Goal: Check status: Check status

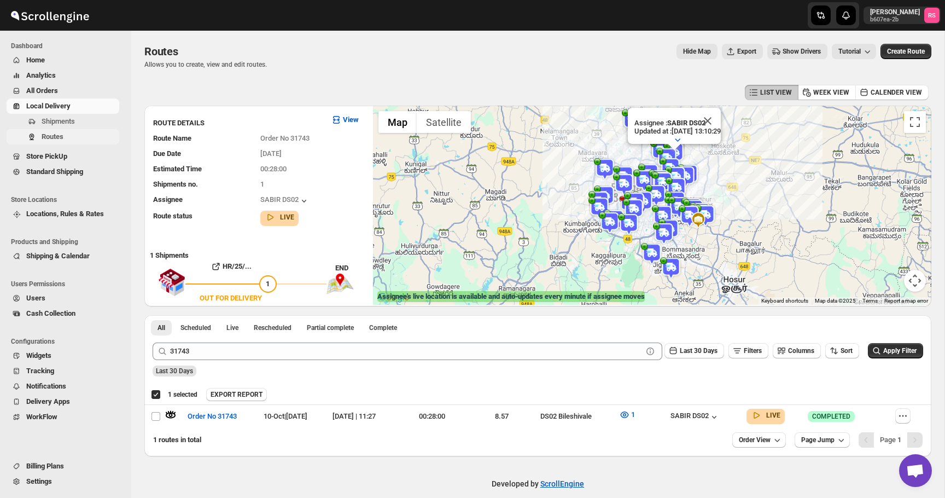
click at [67, 132] on span "Routes" at bounding box center [79, 136] width 75 height 11
click at [96, 80] on span "Analytics" at bounding box center [71, 75] width 91 height 11
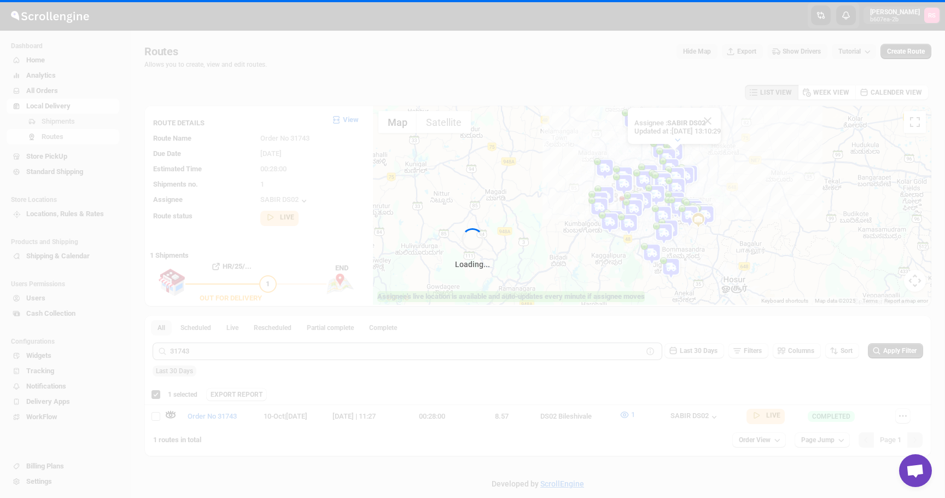
click at [78, 138] on div "Loading..." at bounding box center [472, 249] width 945 height 498
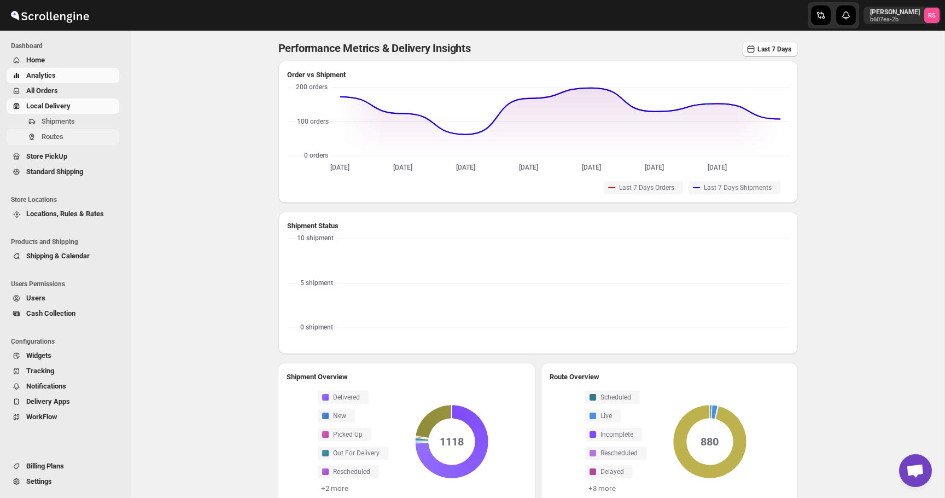
click at [51, 133] on span "Routes" at bounding box center [53, 136] width 22 height 8
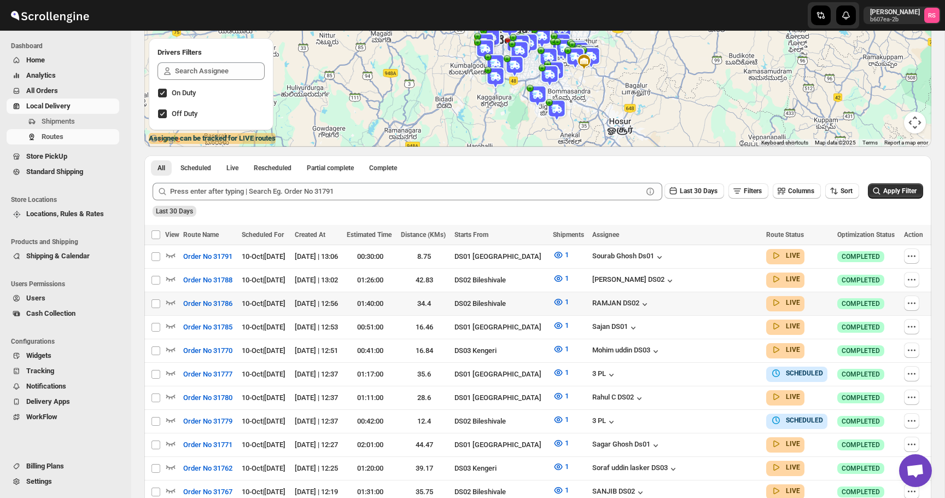
scroll to position [159, 0]
click at [171, 252] on icon "button" at bounding box center [170, 254] width 11 height 11
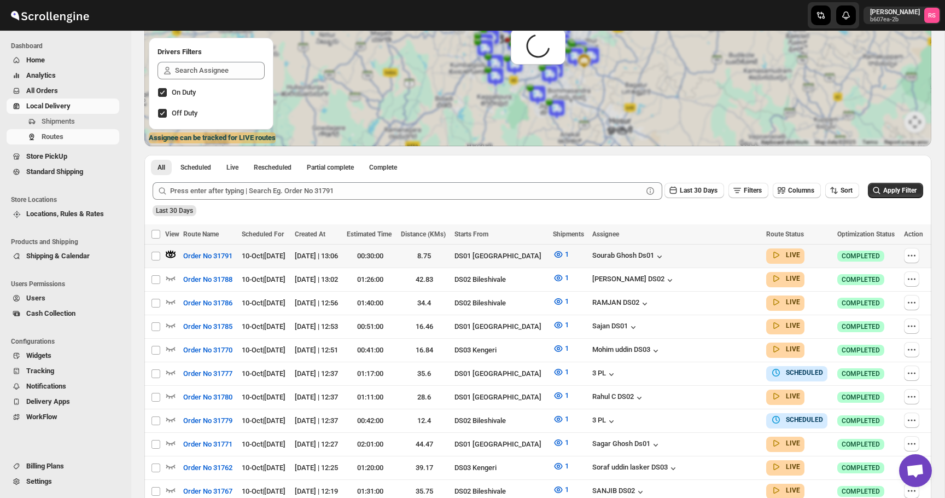
scroll to position [0, 0]
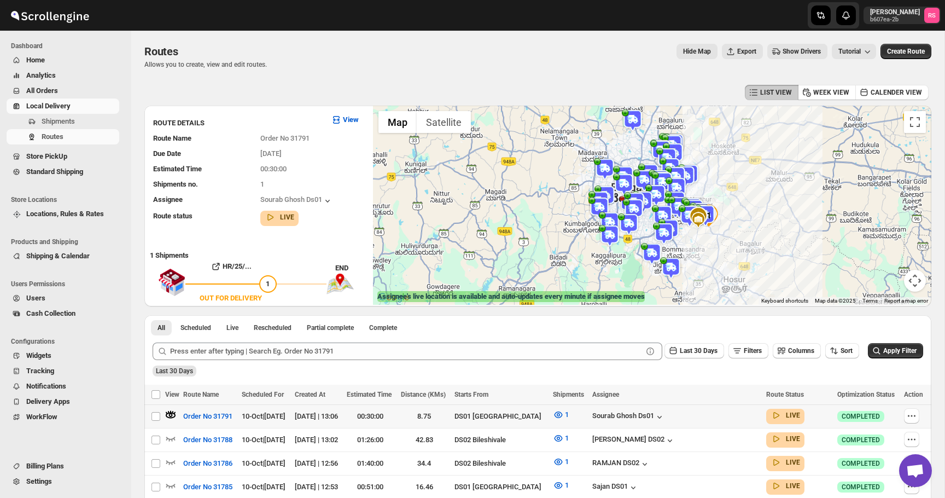
click at [173, 413] on icon "button" at bounding box center [170, 414] width 11 height 11
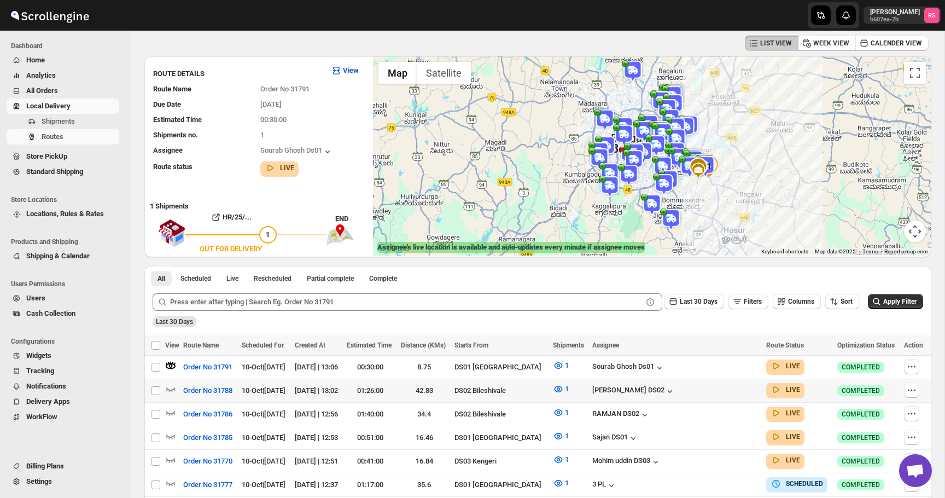
scroll to position [57, 0]
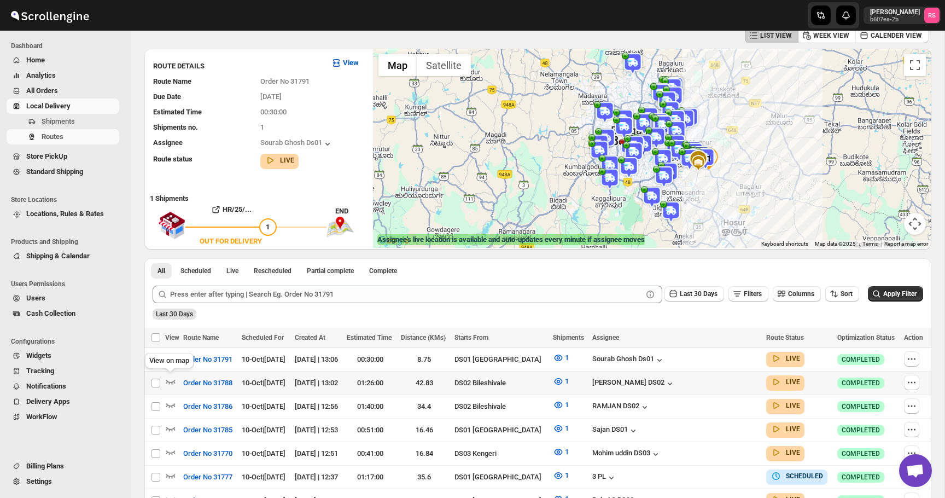
click at [173, 379] on icon "button" at bounding box center [170, 381] width 11 height 11
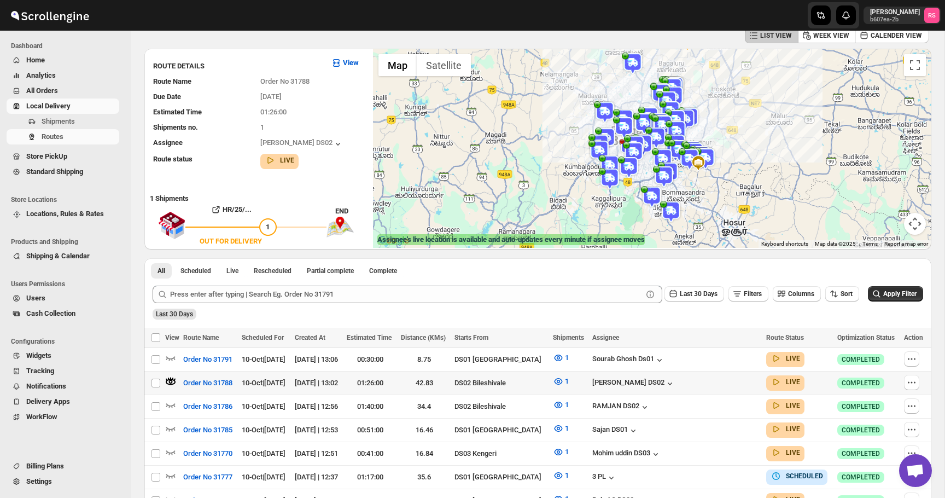
click at [684, 199] on div at bounding box center [652, 148] width 558 height 199
drag, startPoint x: 684, startPoint y: 199, endPoint x: 677, endPoint y: 249, distance: 50.7
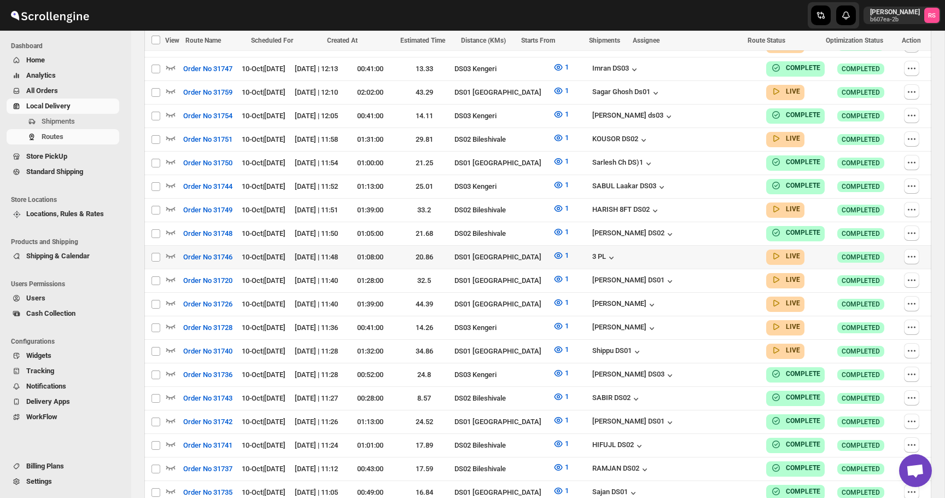
scroll to position [633, 0]
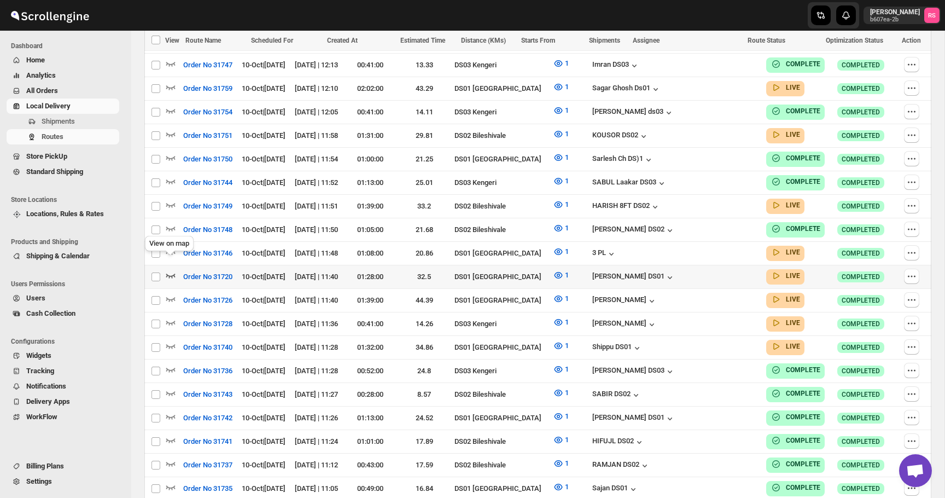
click at [168, 270] on icon "button" at bounding box center [170, 275] width 11 height 11
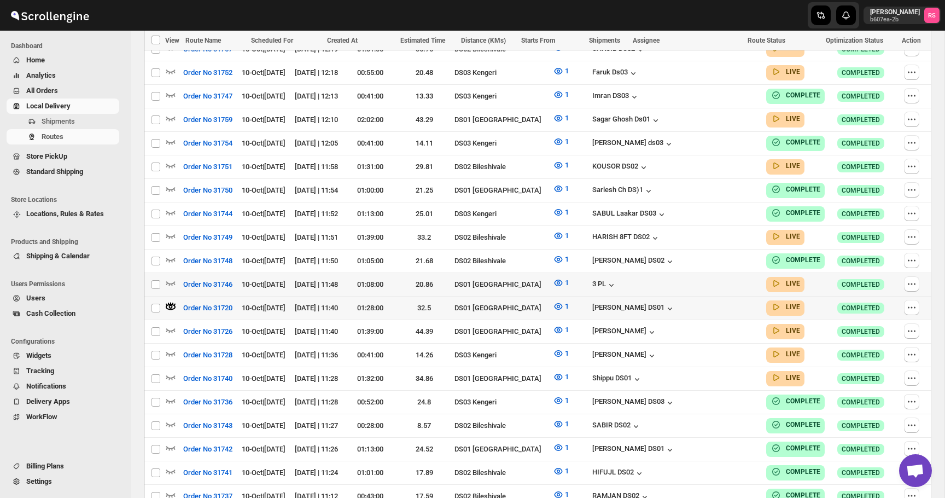
scroll to position [603, 0]
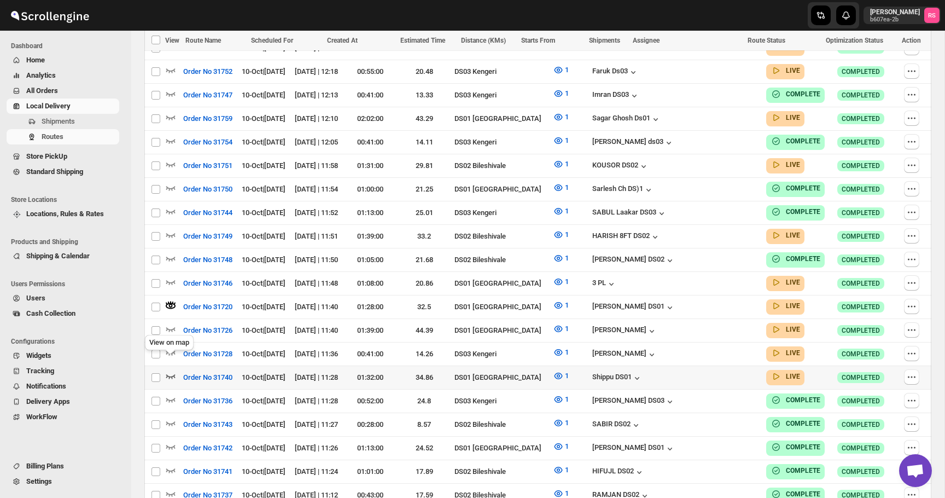
click at [170, 370] on icon "button" at bounding box center [170, 375] width 11 height 11
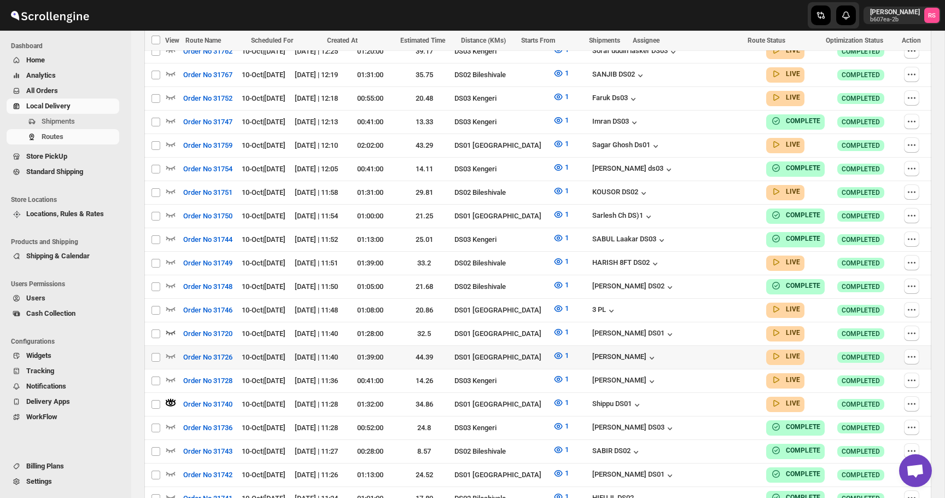
scroll to position [579, 0]
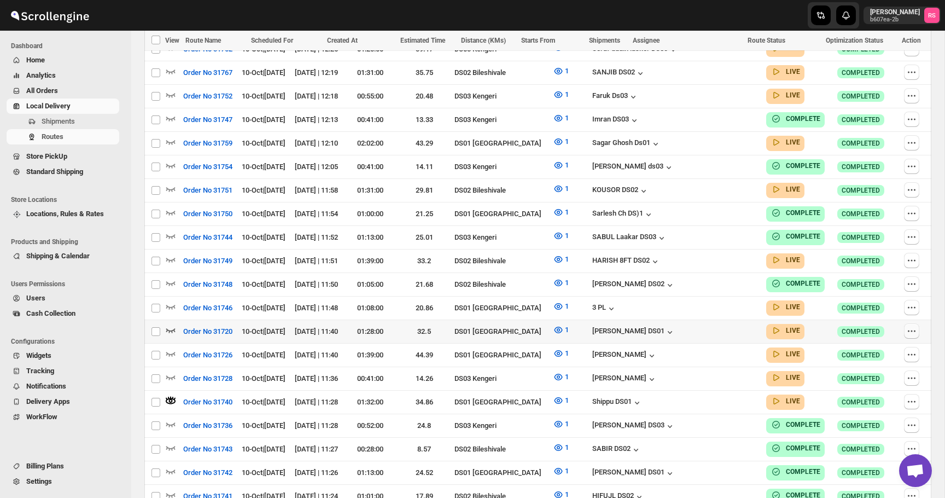
click at [906, 325] on icon "button" at bounding box center [911, 330] width 11 height 11
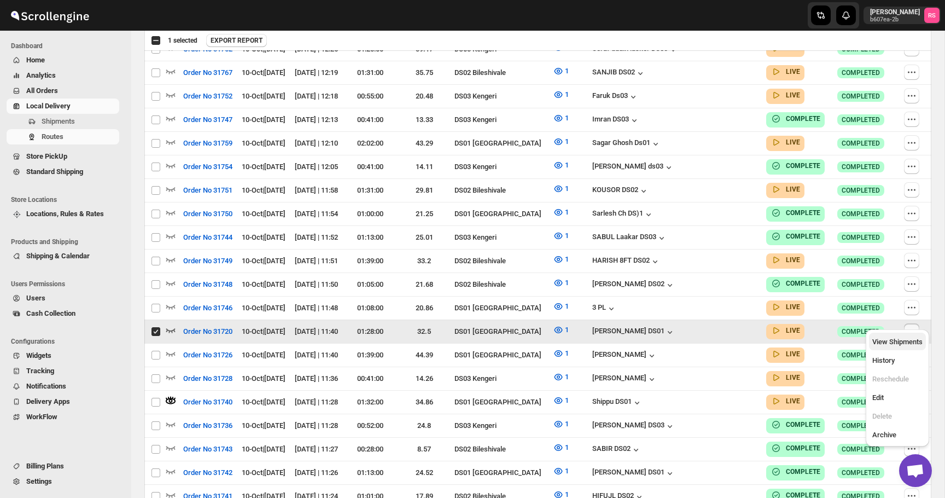
click at [889, 340] on span "View Shipments" at bounding box center [897, 341] width 50 height 8
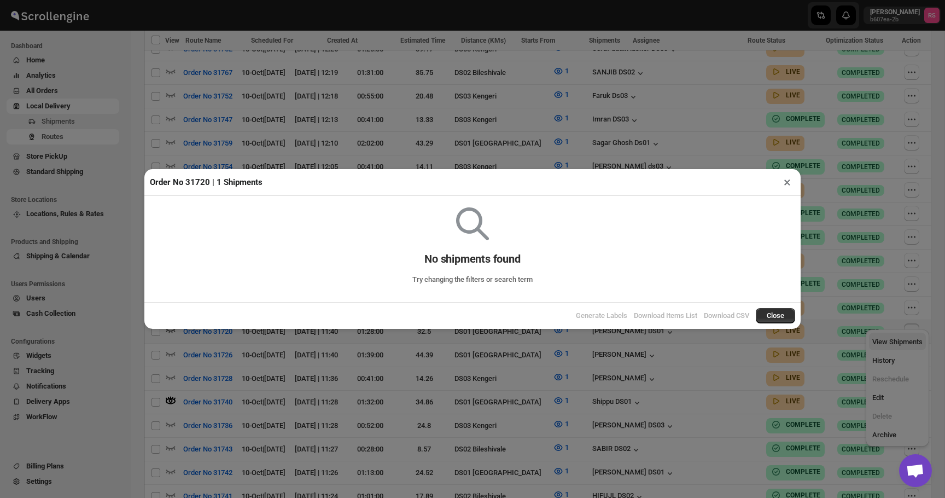
click at [889, 340] on div "Order No 31720 | 1 Shipments × No shipments found Try changing the filters or s…" at bounding box center [472, 249] width 945 height 498
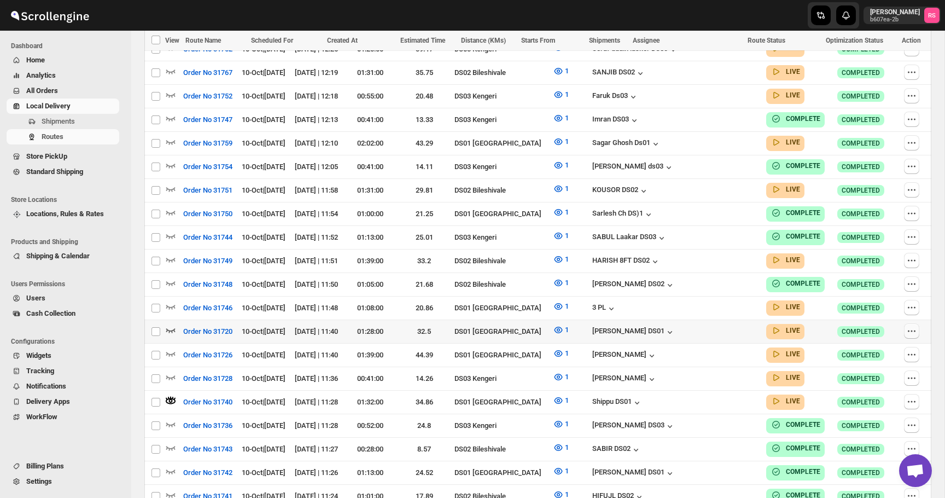
click at [910, 325] on icon "button" at bounding box center [911, 330] width 11 height 11
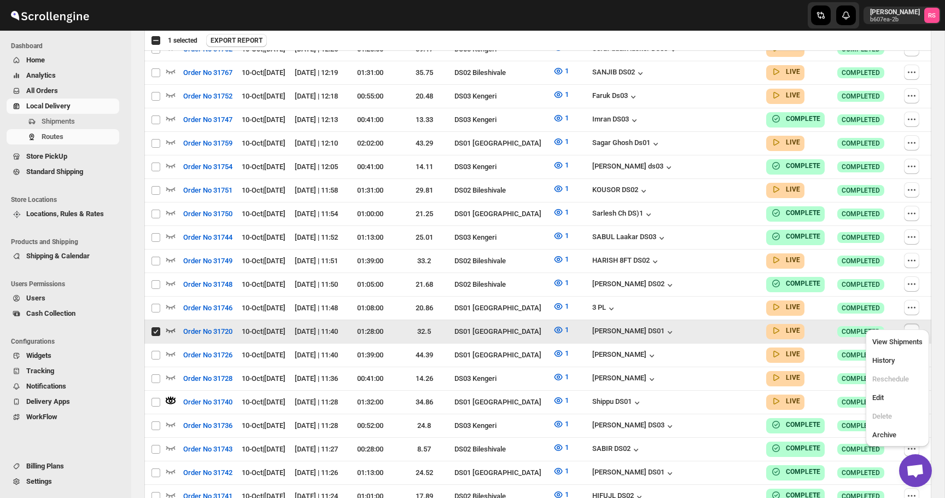
click at [898, 331] on div "View Shipments History Reschedule Edit Delete Archive" at bounding box center [897, 387] width 63 height 117
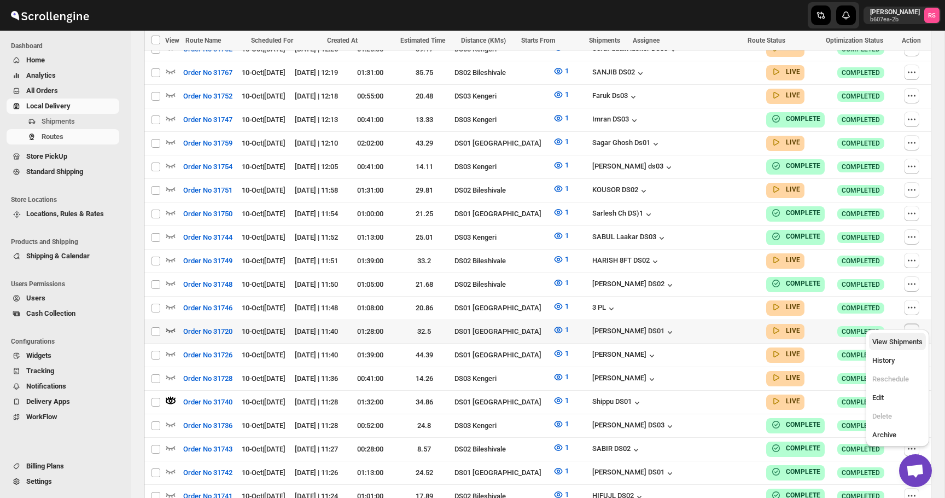
click at [895, 340] on span "View Shipments" at bounding box center [897, 341] width 50 height 8
checkbox input "true"
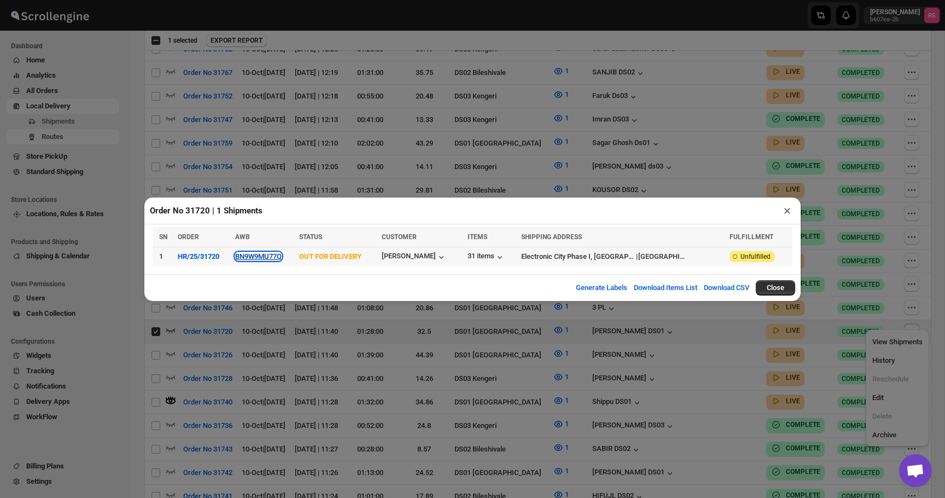
click at [274, 255] on button "BN9W9MU77Q" at bounding box center [258, 256] width 46 height 8
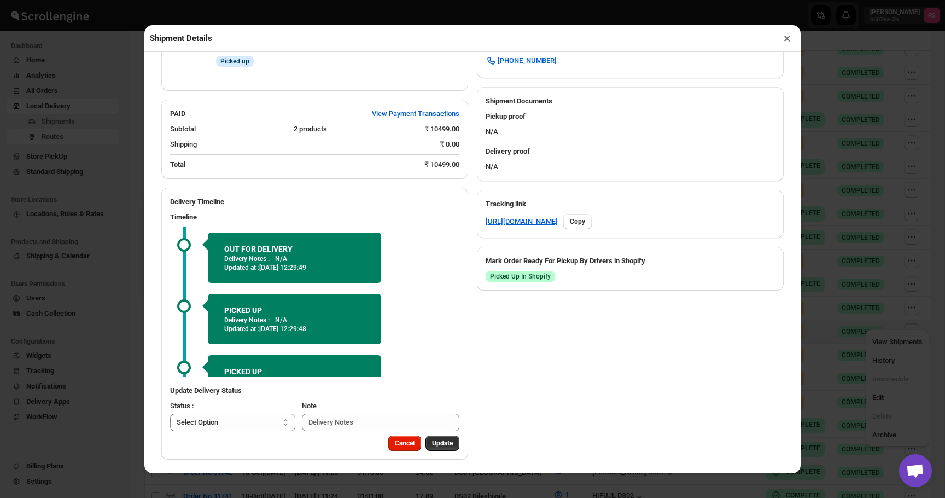
scroll to position [442, 0]
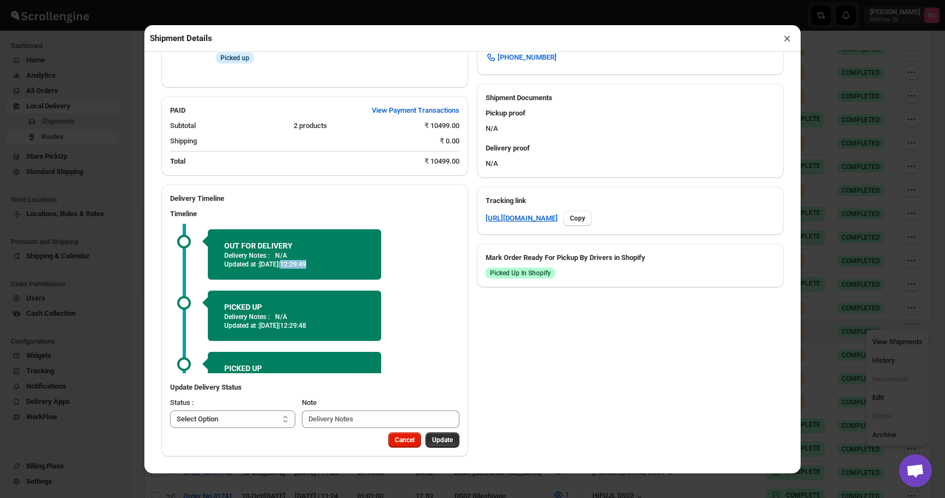
drag, startPoint x: 306, startPoint y: 264, endPoint x: 365, endPoint y: 264, distance: 58.5
click at [365, 264] on div "OUT FOR DELIVERY Delivery Notes : N/A Updated at : [DATE] | 12:29:49" at bounding box center [294, 254] width 173 height 50
click at [785, 36] on button "×" at bounding box center [787, 38] width 16 height 15
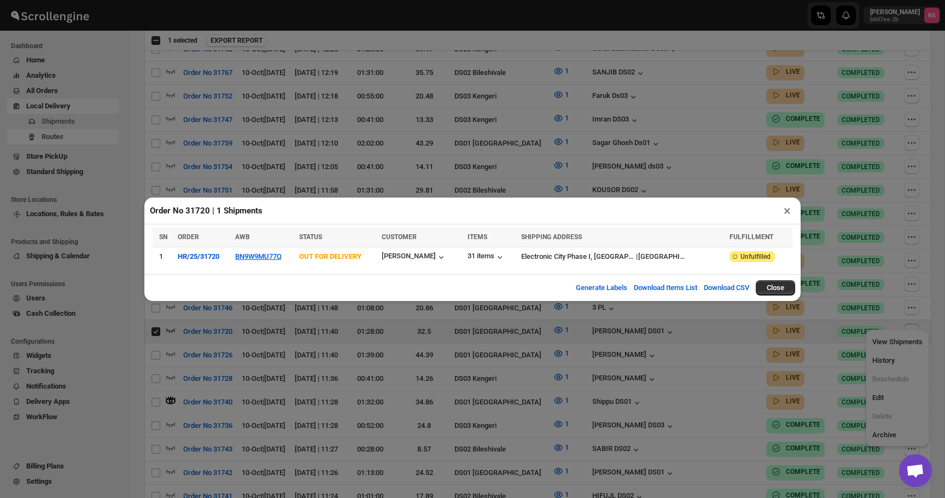
click at [788, 208] on button "×" at bounding box center [787, 210] width 16 height 15
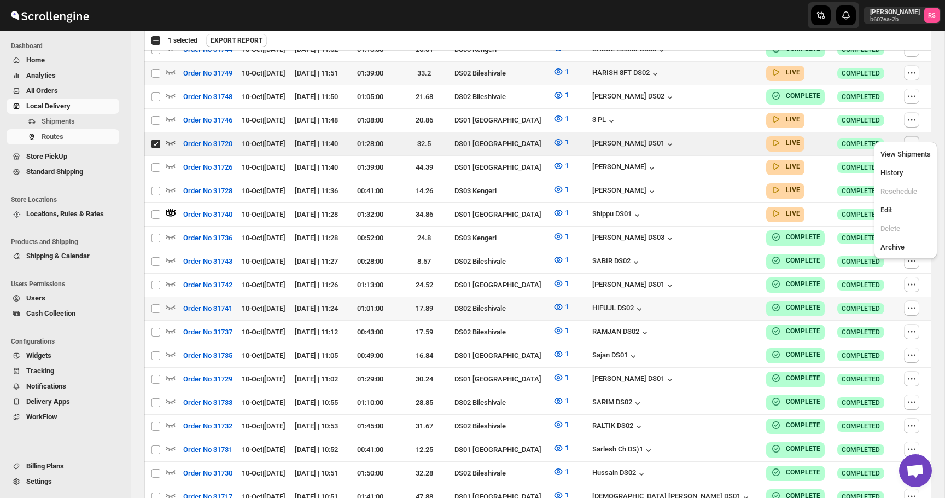
scroll to position [0, 0]
